Goal: Task Accomplishment & Management: Manage account settings

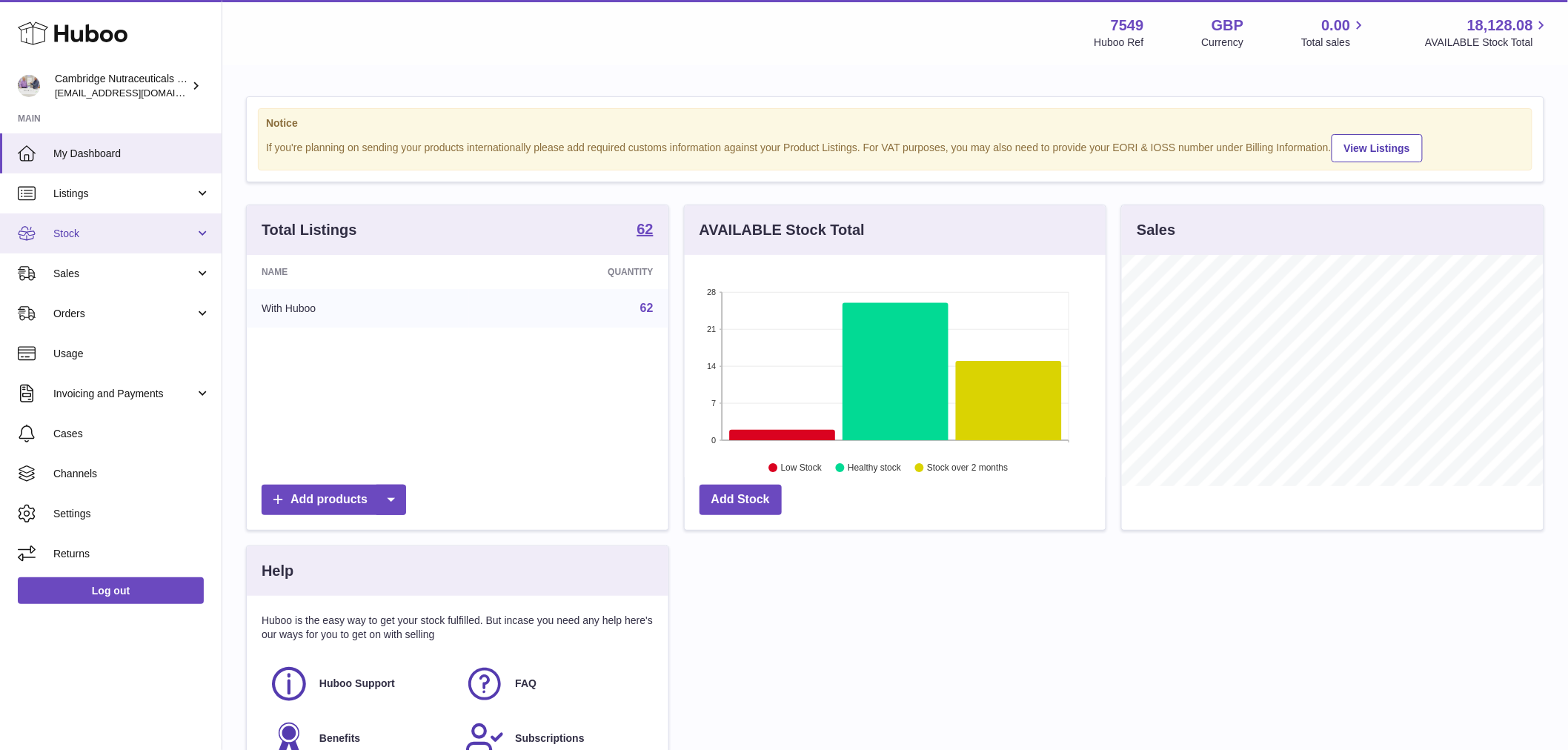
click at [99, 234] on span "Stock" at bounding box center [124, 234] width 141 height 14
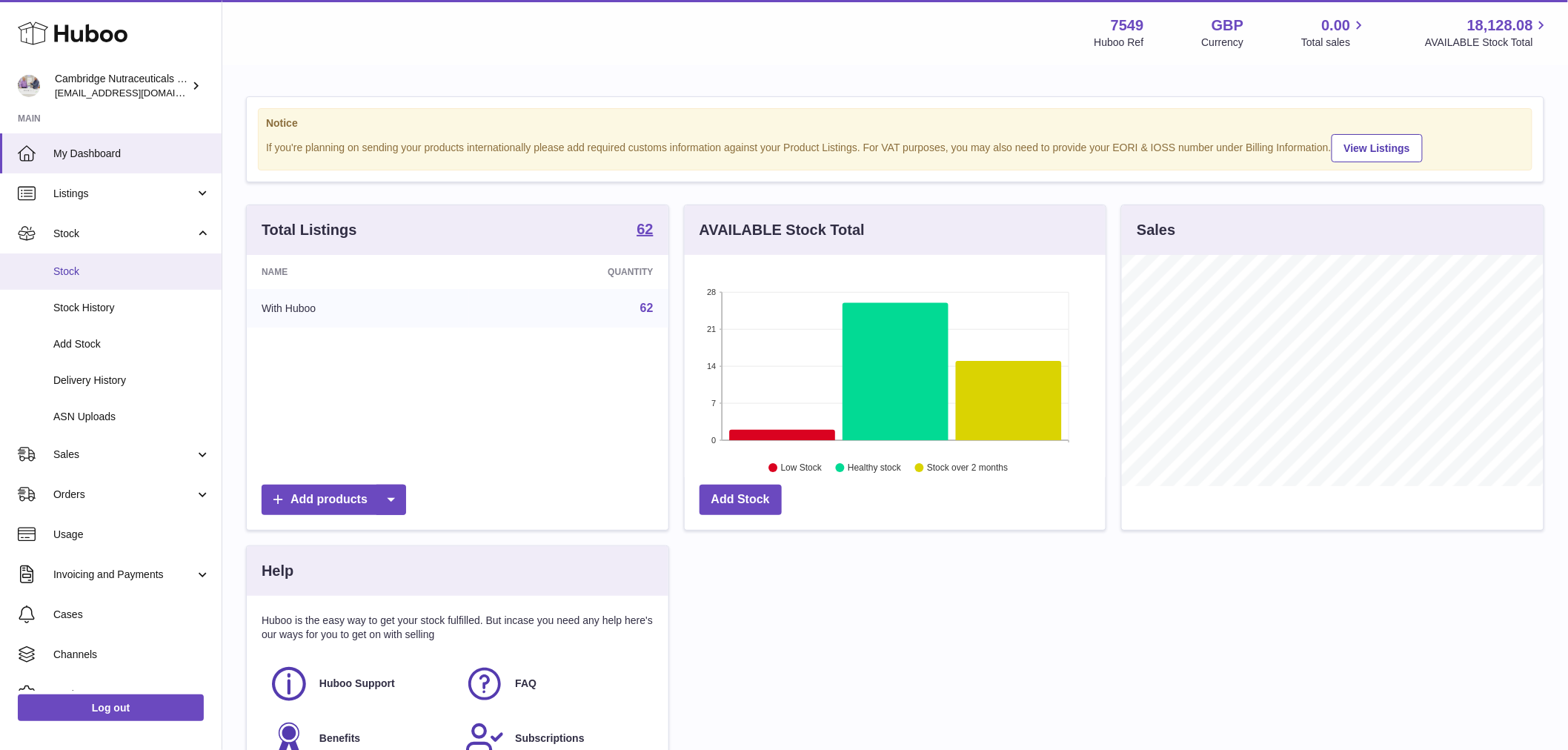
click at [91, 265] on span "Stock" at bounding box center [132, 271] width 157 height 14
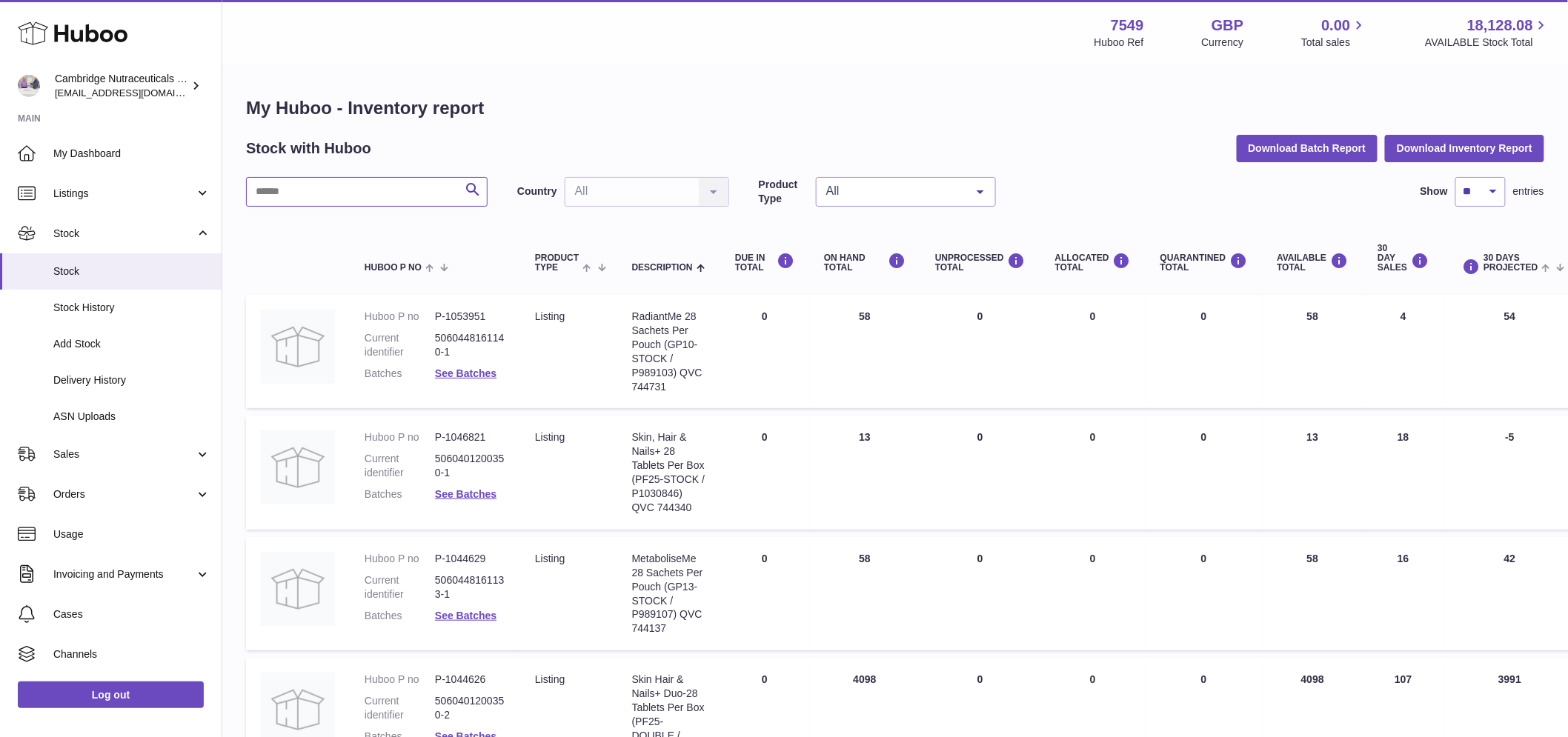
click at [293, 200] on input "text" at bounding box center [367, 192] width 242 height 30
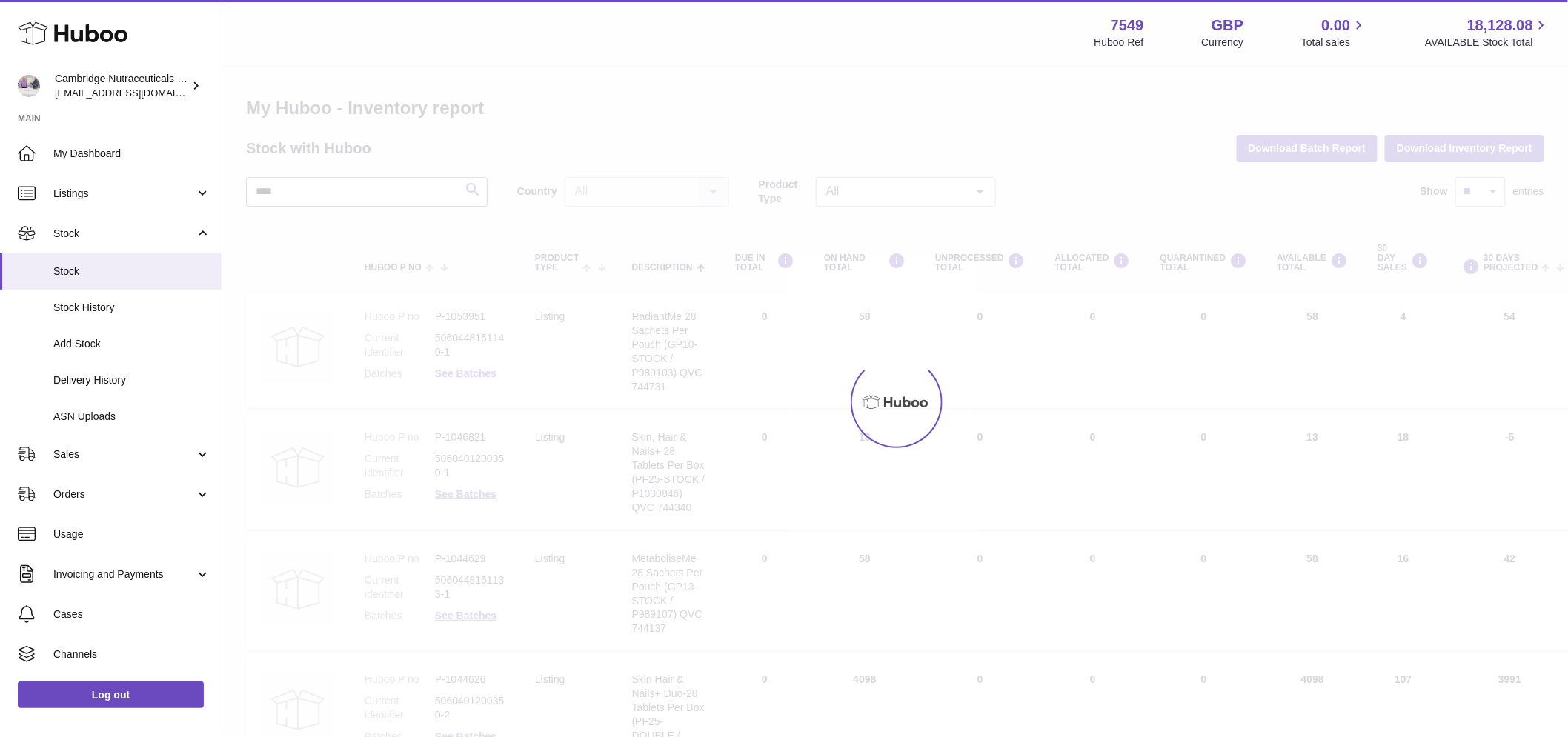
type input "****"
